Goal: Transaction & Acquisition: Obtain resource

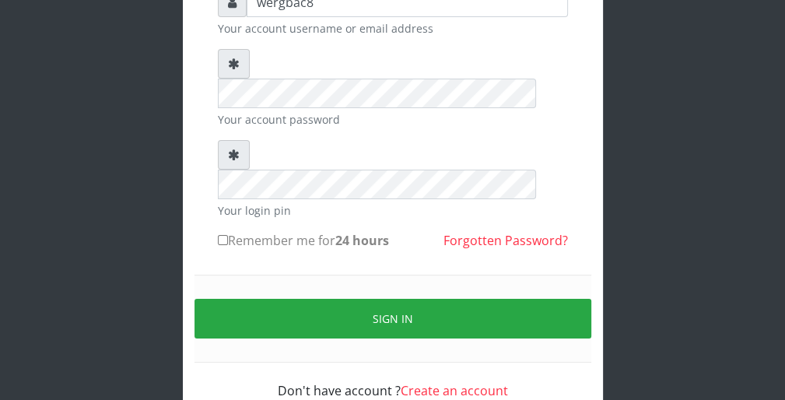
scroll to position [143, 0]
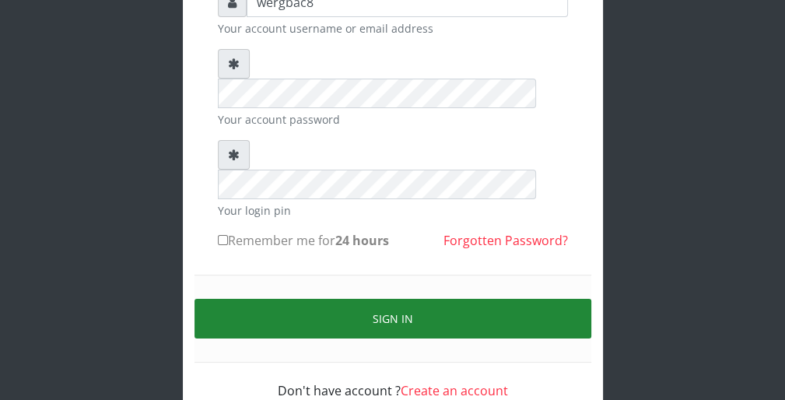
click at [538, 299] on button "Sign in" at bounding box center [393, 319] width 397 height 40
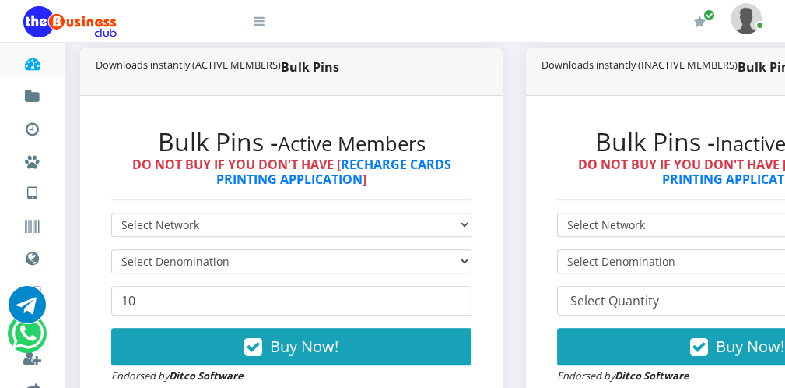
scroll to position [374, 0]
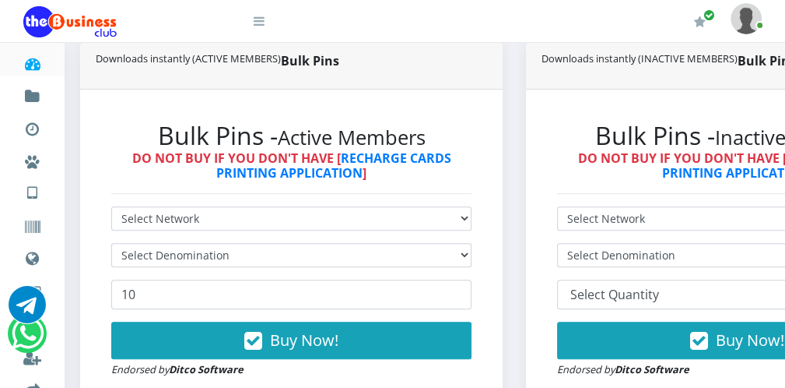
click at [260, 26] on icon at bounding box center [259, 21] width 11 height 12
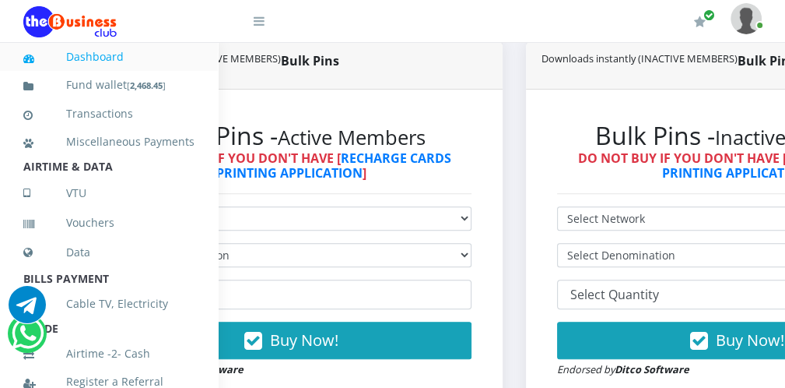
scroll to position [339, 0]
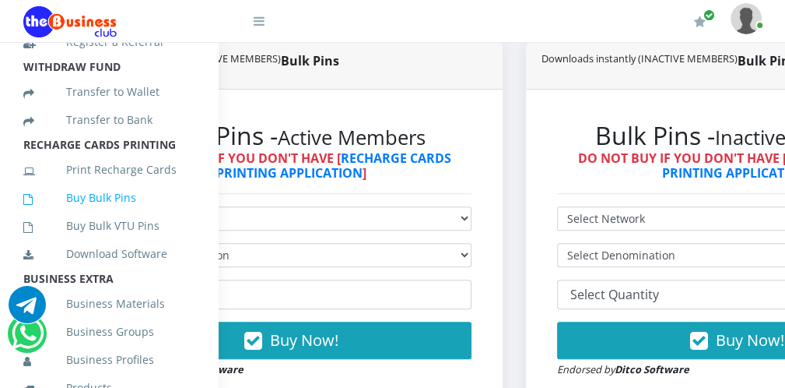
click at [100, 216] on link "Buy Bulk Pins" at bounding box center [108, 198] width 171 height 36
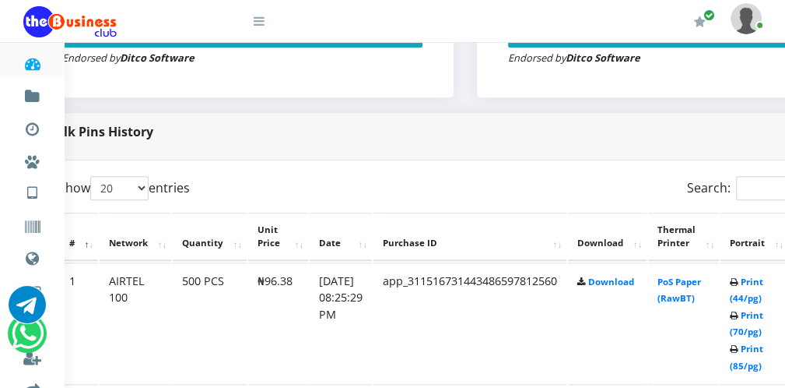
scroll to position [685, 62]
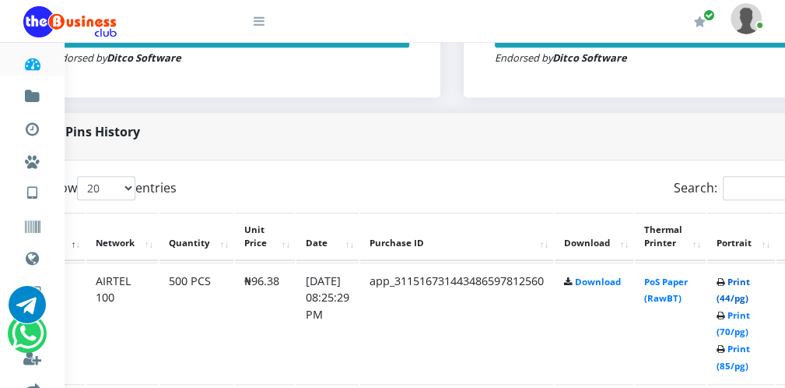
click at [740, 291] on link "Print (44/pg)" at bounding box center [733, 289] width 33 height 29
